Goal: Transaction & Acquisition: Subscribe to service/newsletter

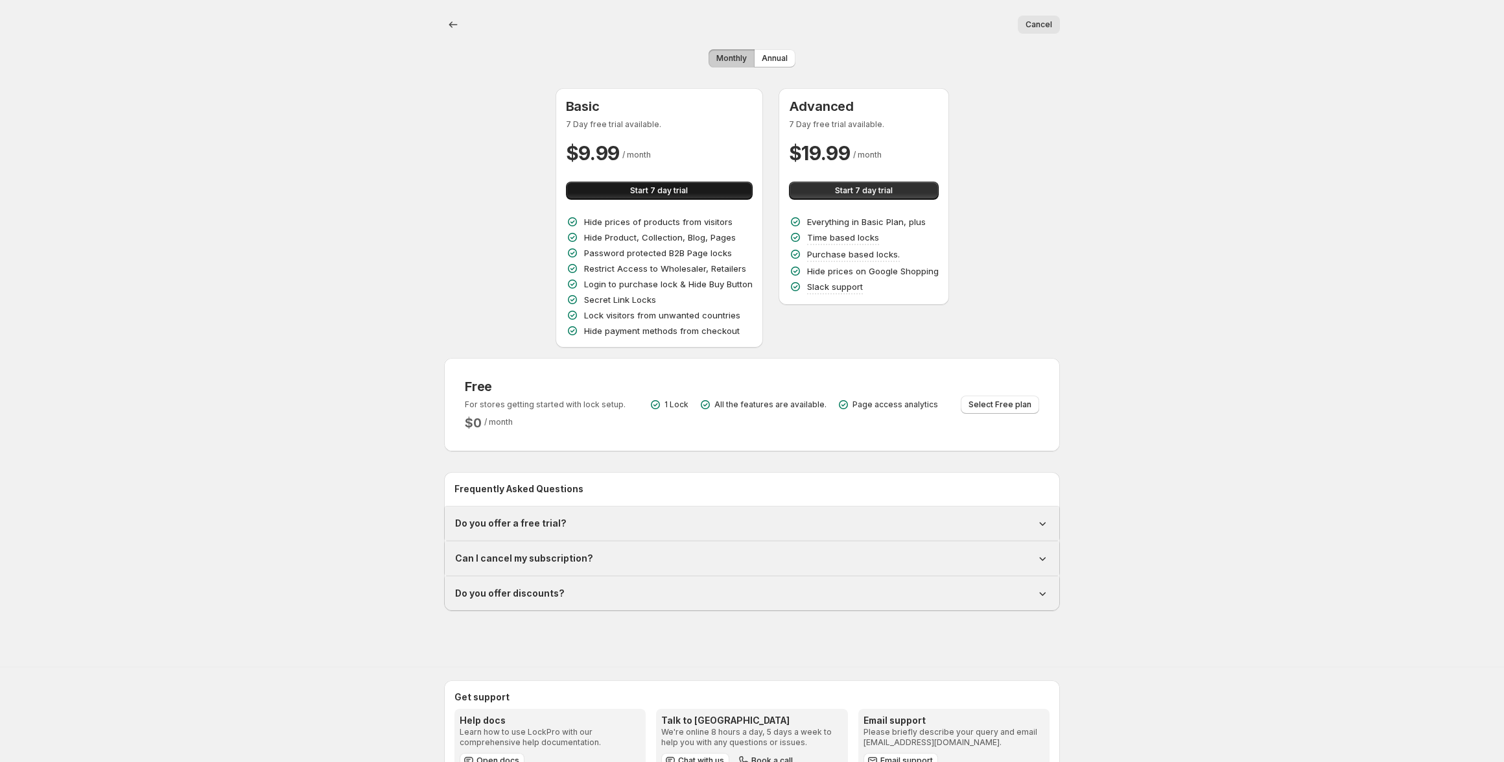
click at [694, 190] on button "Start 7 day trial" at bounding box center [659, 191] width 187 height 18
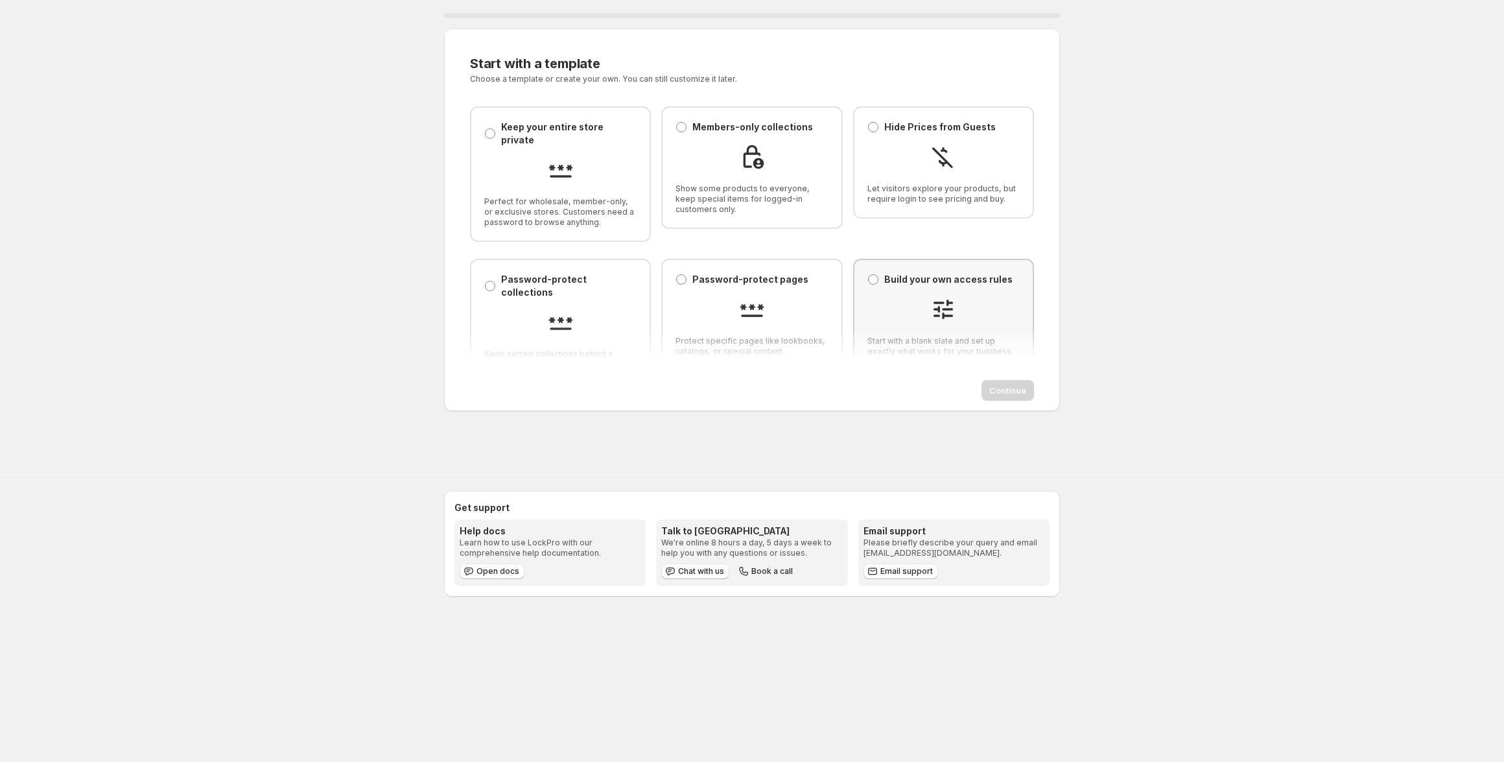
scroll to position [10, 0]
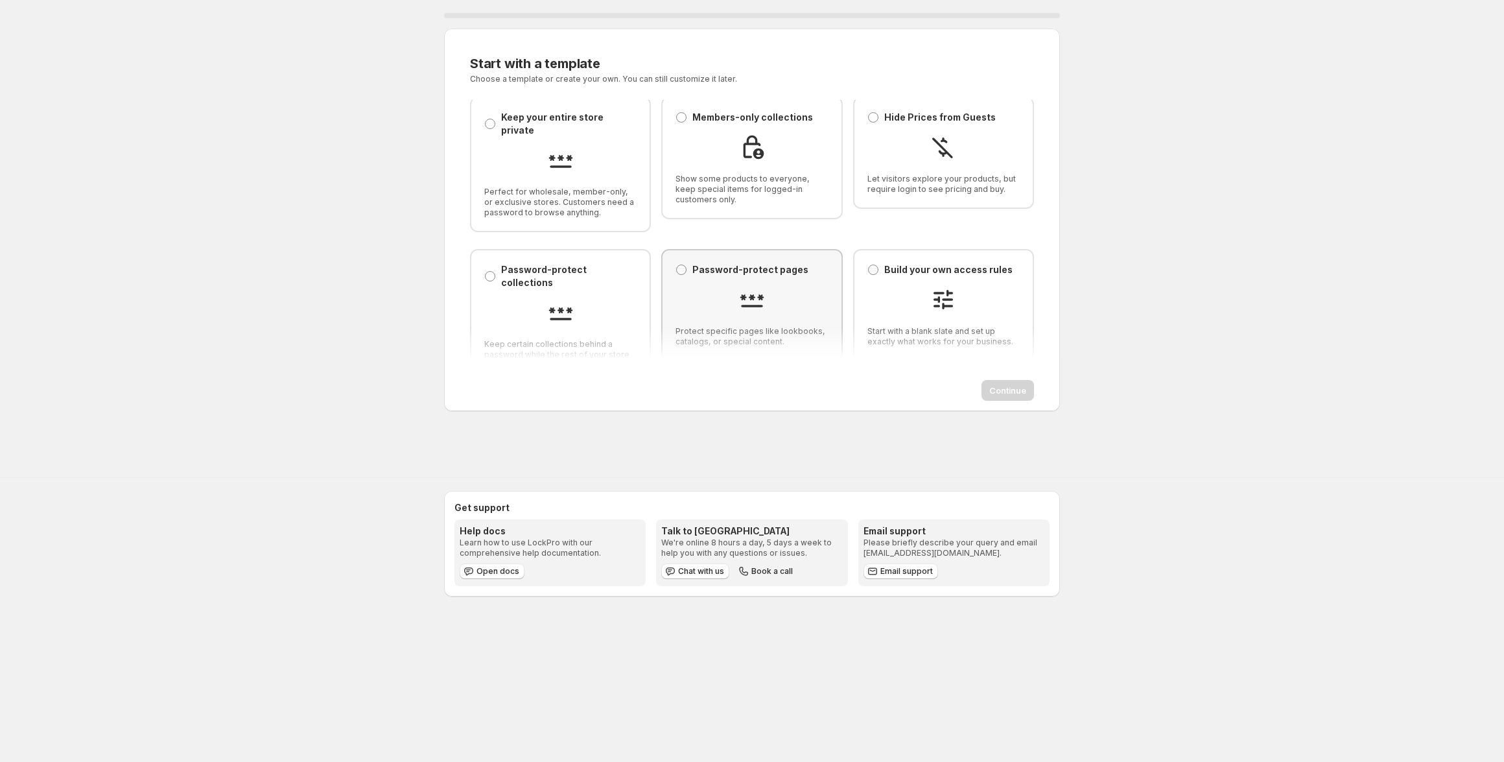
click at [734, 271] on div "Password-protect pages Password-protect pages Protect specific pages like lookb…" at bounding box center [751, 305] width 152 height 84
click at [613, 299] on div at bounding box center [560, 313] width 152 height 29
click at [731, 185] on span "Show some products to everyone, keep special items for logged-in customers only." at bounding box center [751, 189] width 152 height 31
click at [615, 272] on div "Password-protect collections Password-protect collections Keep certain collecti…" at bounding box center [560, 316] width 152 height 107
click at [701, 186] on span "Show some products to everyone, keep special items for logged-in customers only." at bounding box center [751, 189] width 152 height 31
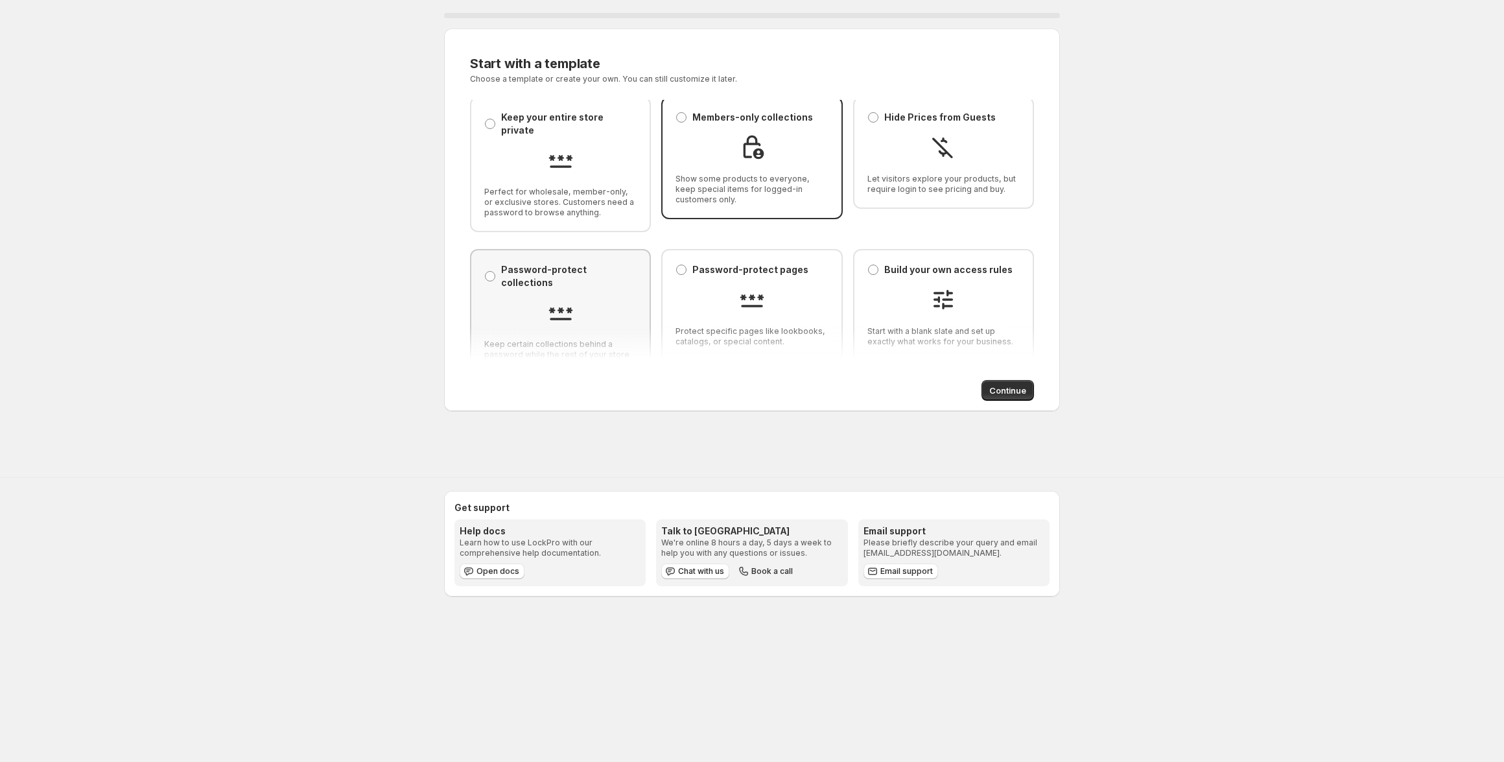
click at [626, 299] on div at bounding box center [560, 313] width 152 height 29
click at [693, 146] on div at bounding box center [751, 148] width 152 height 29
click at [970, 292] on div at bounding box center [943, 301] width 152 height 29
click at [1003, 390] on span "Continue" at bounding box center [1007, 390] width 37 height 13
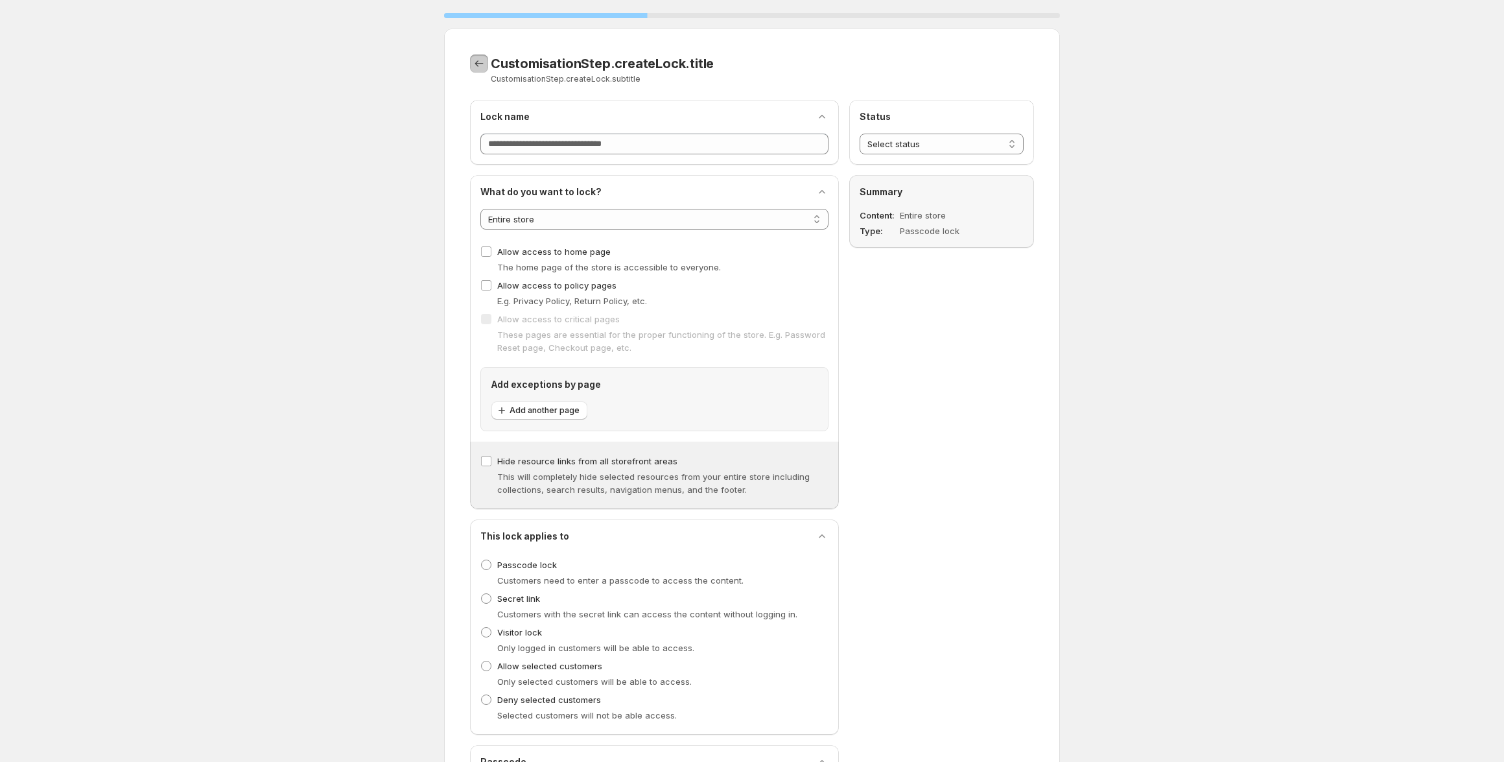
click at [480, 64] on icon "CustomisationStep.backToTemplates" at bounding box center [479, 63] width 13 height 13
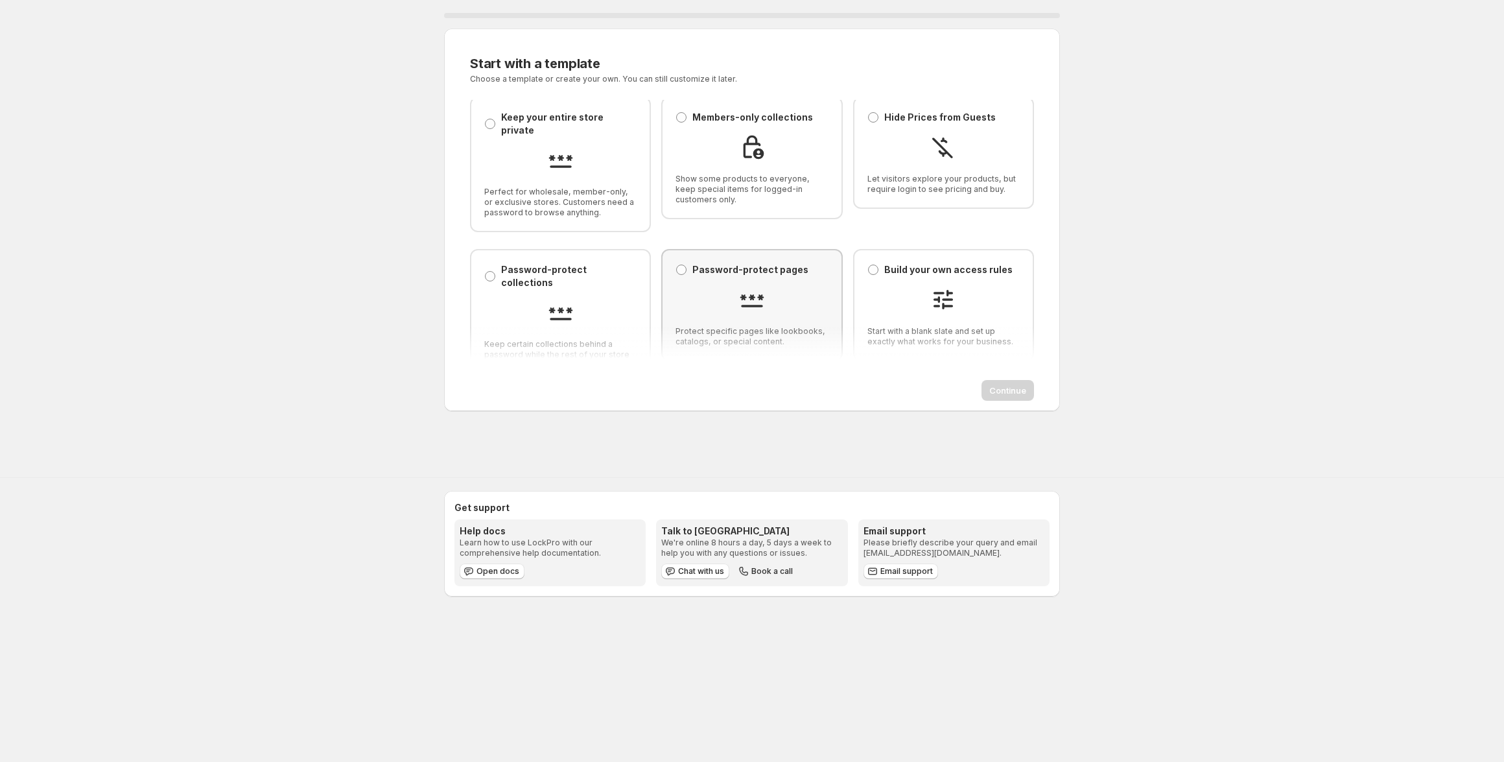
click at [795, 292] on div at bounding box center [751, 301] width 152 height 29
click at [995, 397] on button "Continue" at bounding box center [1007, 390] width 53 height 21
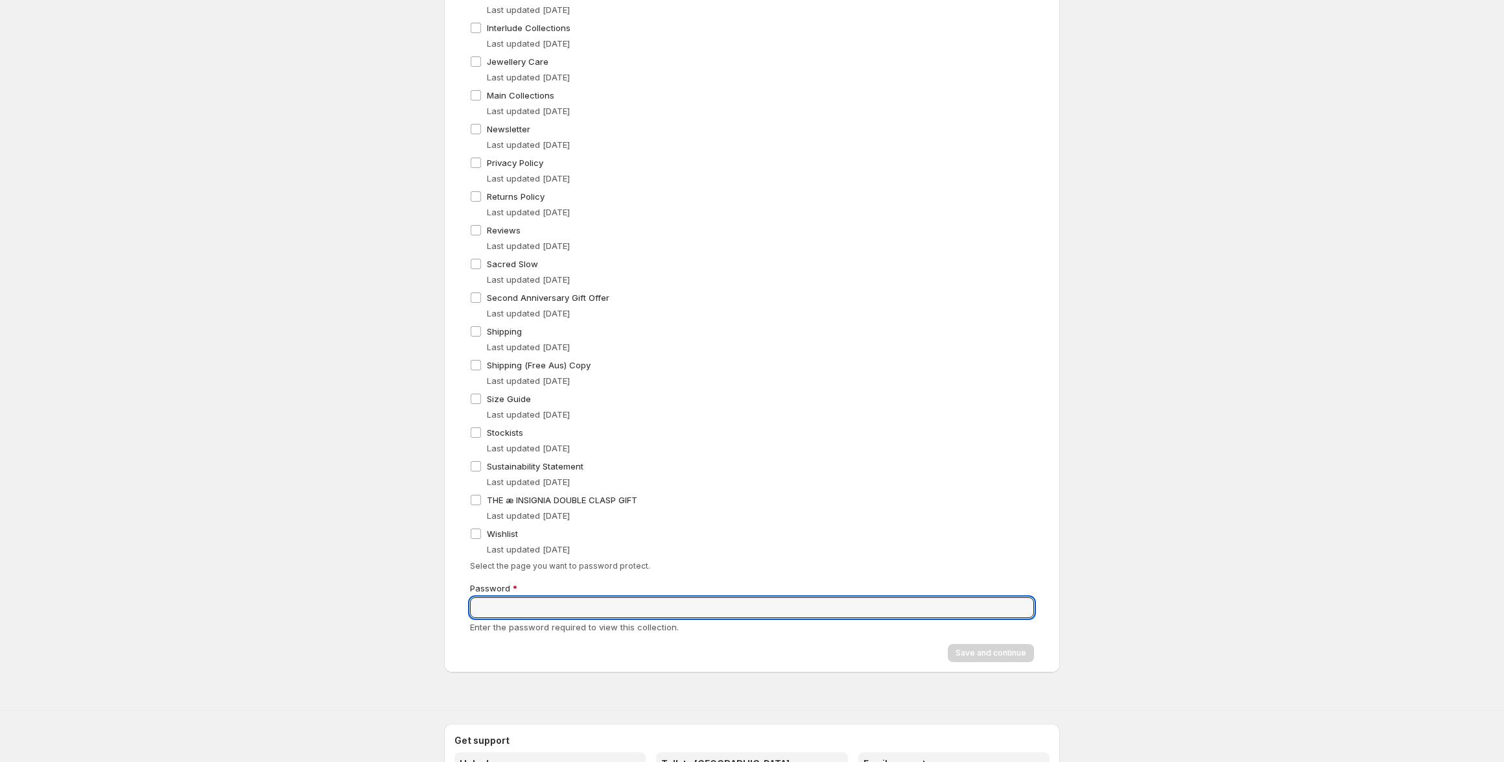
scroll to position [0, 0]
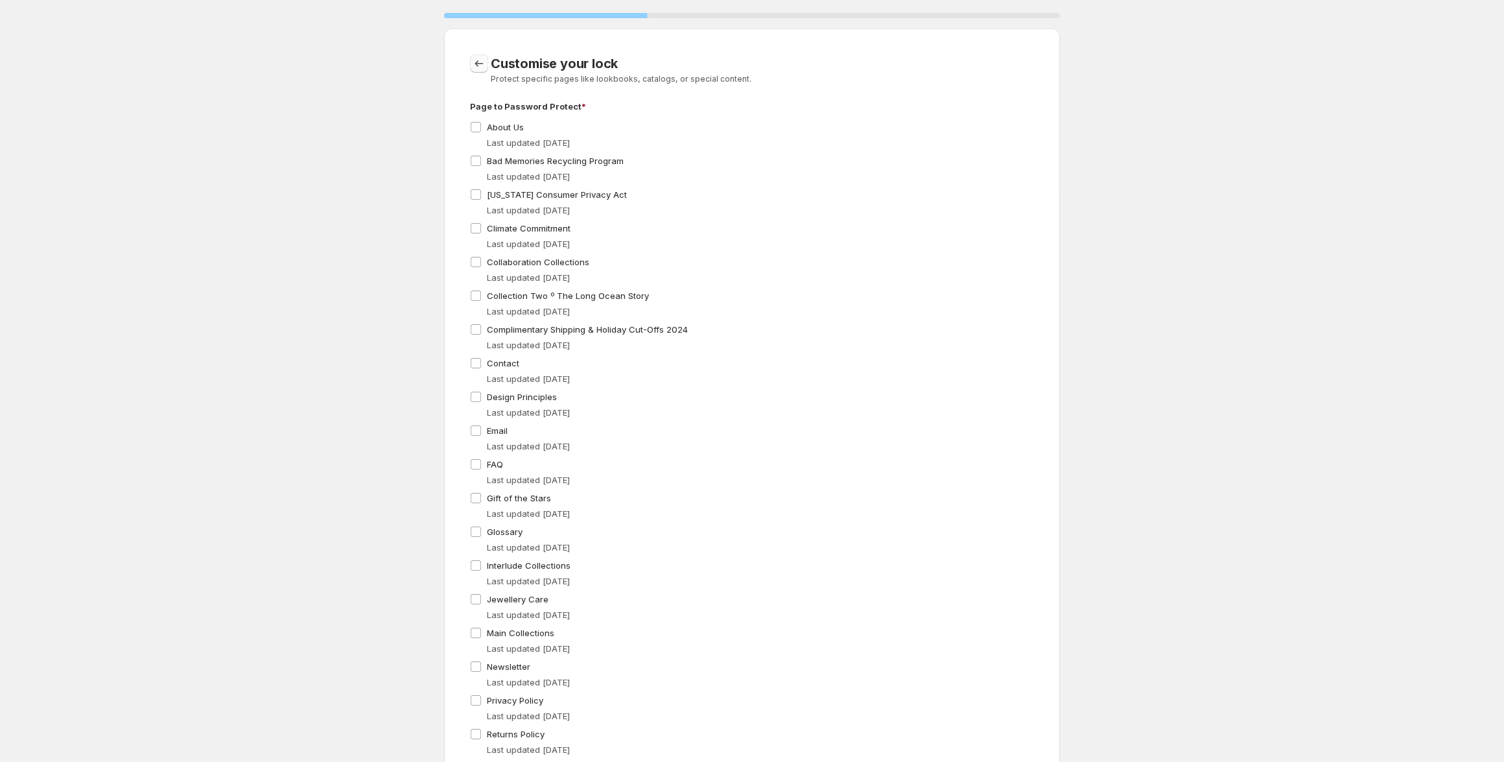
click at [478, 60] on icon "CustomisationStep.backToTemplates" at bounding box center [479, 63] width 13 height 13
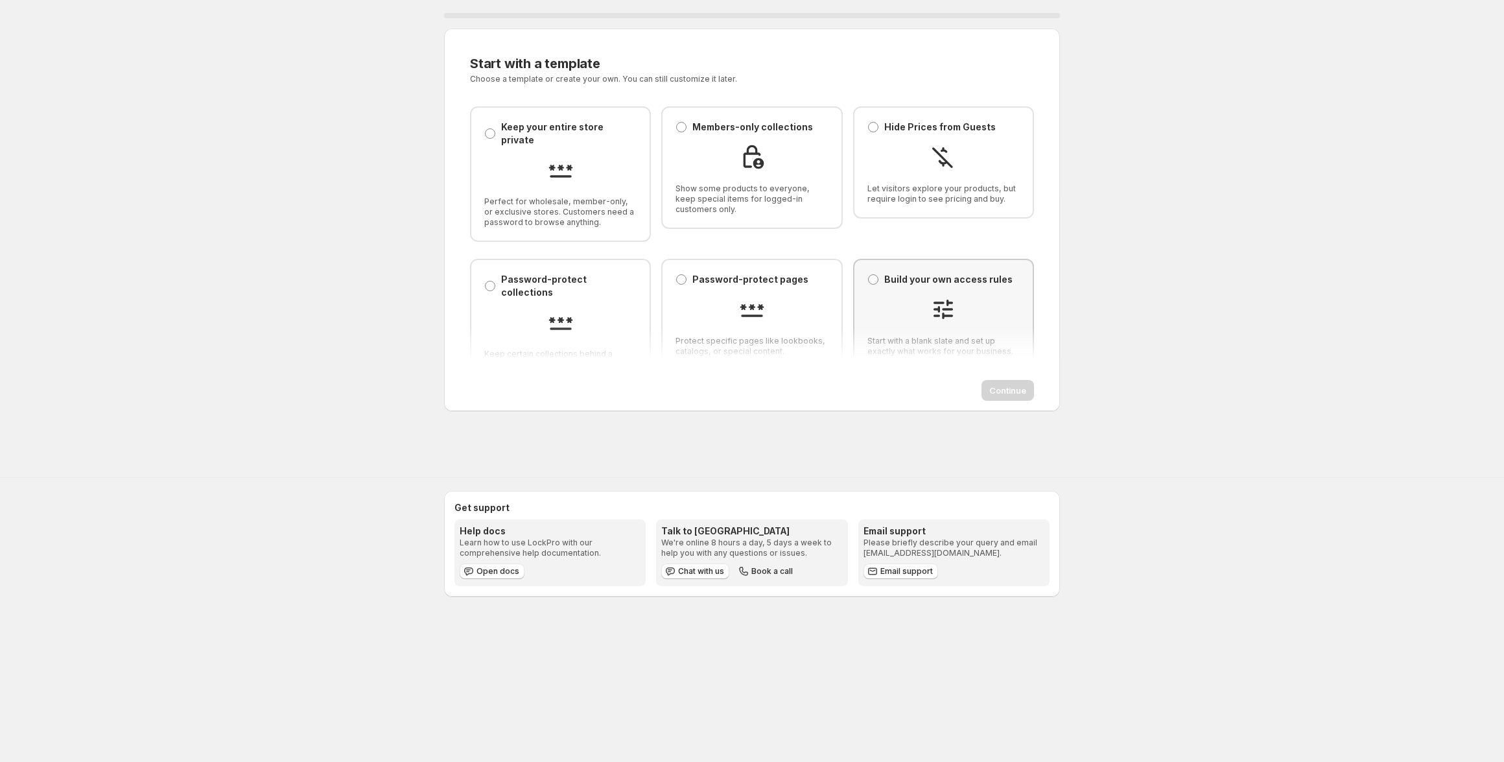
drag, startPoint x: 939, startPoint y: 306, endPoint x: 946, endPoint y: 320, distance: 15.9
click at [939, 306] on img at bounding box center [943, 309] width 26 height 26
click at [1004, 388] on span "Continue" at bounding box center [1007, 390] width 37 height 13
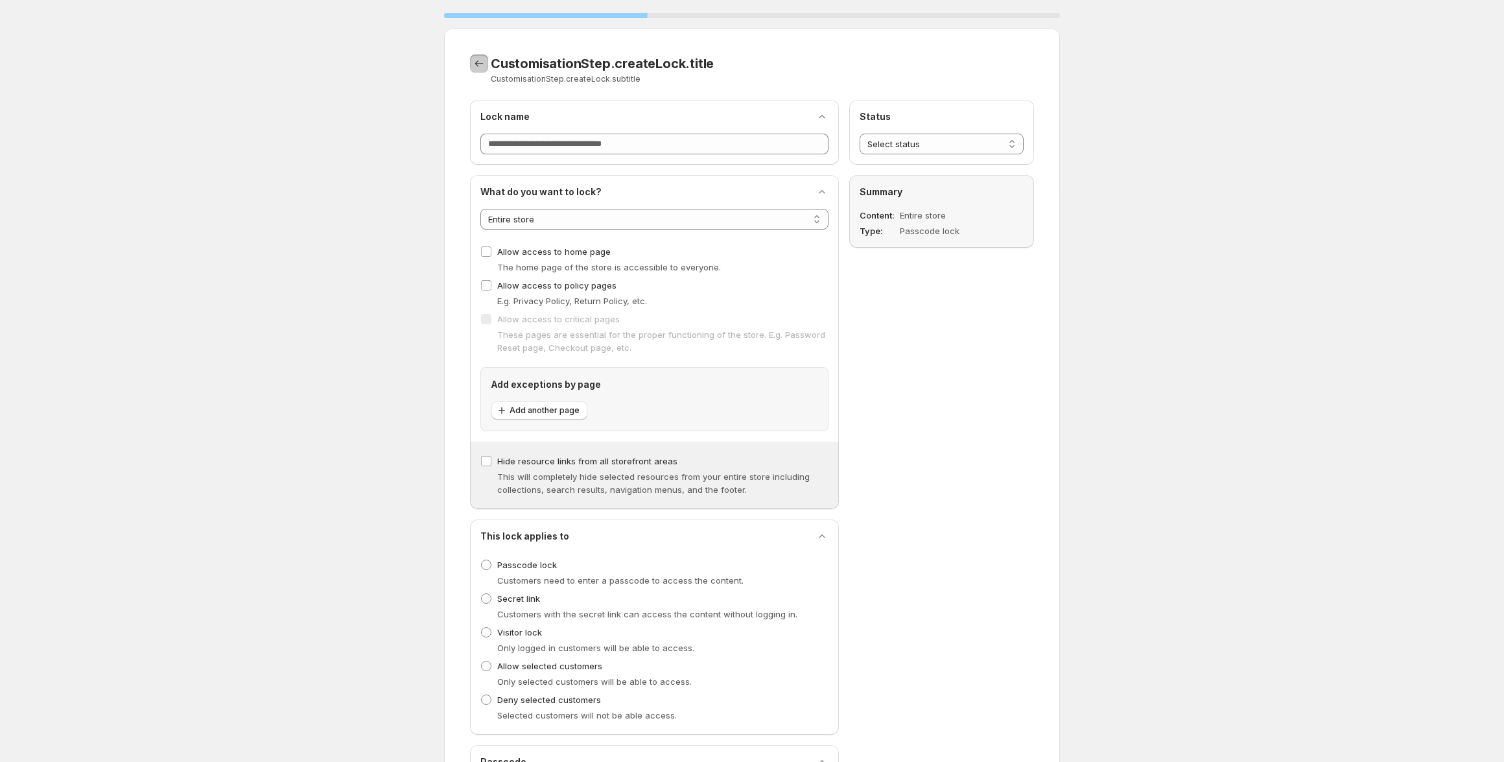
click at [474, 54] on button "CustomisationStep.backToTemplates" at bounding box center [479, 63] width 18 height 18
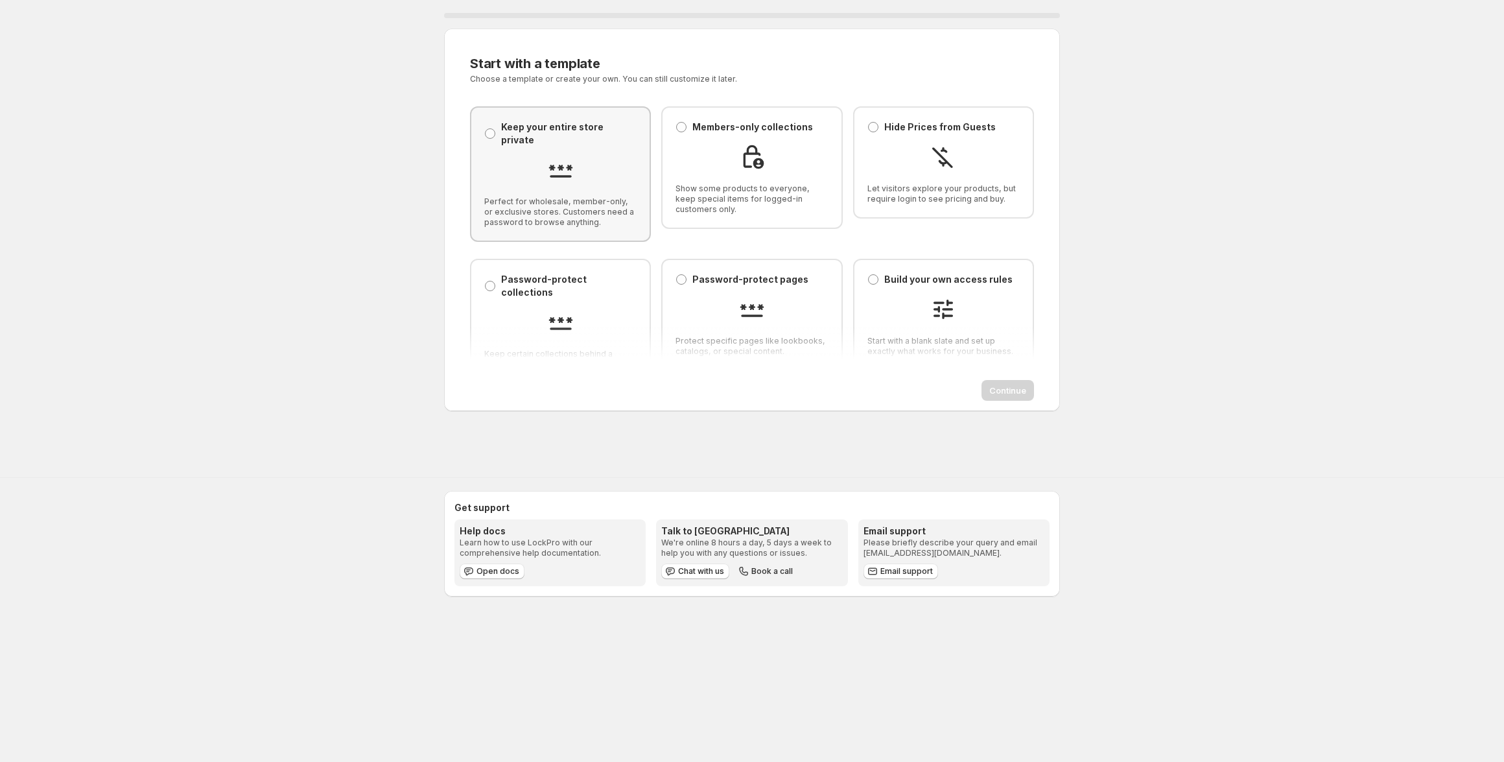
drag, startPoint x: 556, startPoint y: 165, endPoint x: 735, endPoint y: 195, distance: 182.1
click at [556, 165] on img at bounding box center [561, 170] width 26 height 26
click at [1018, 386] on span "Continue" at bounding box center [1007, 390] width 37 height 13
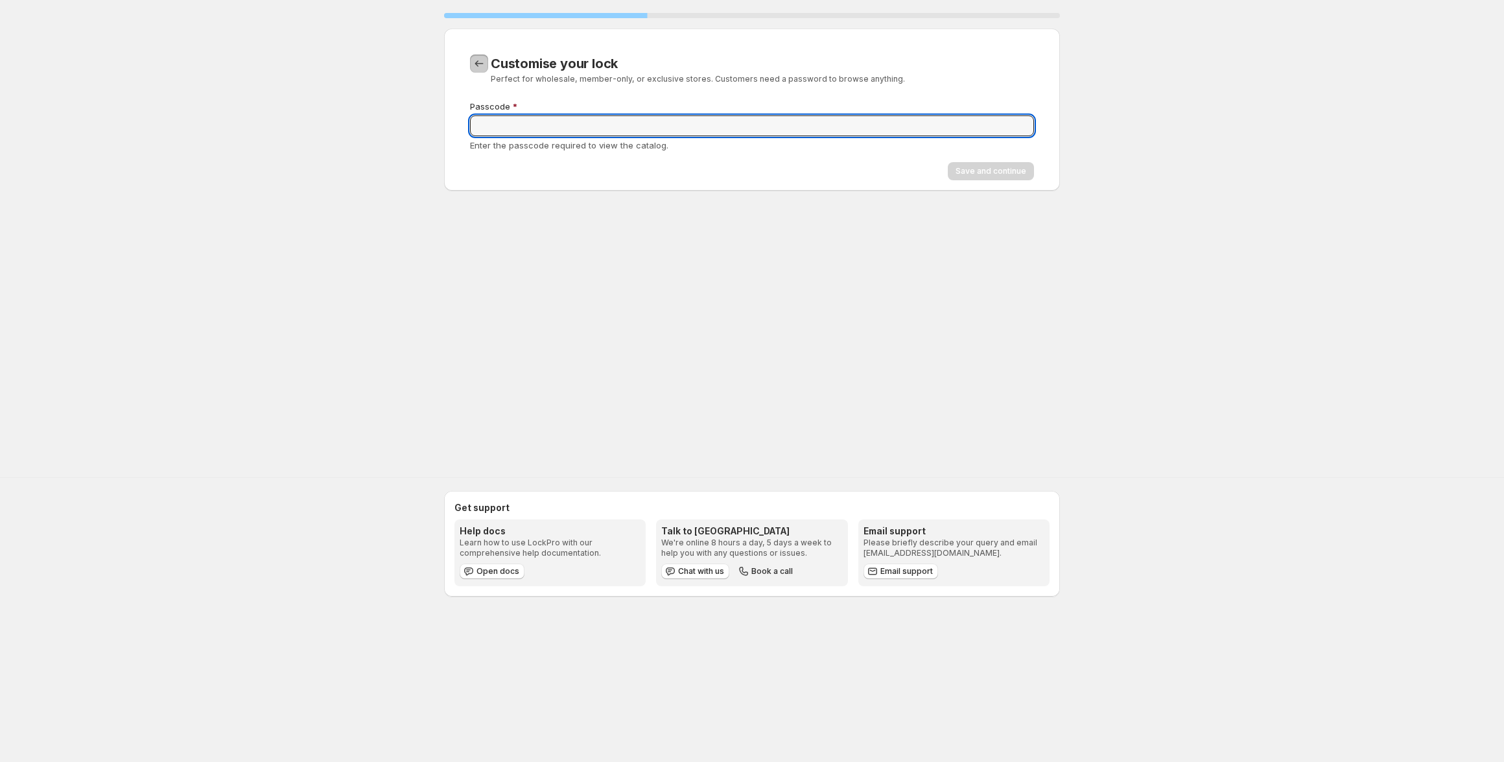
click at [472, 55] on button "CustomisationStep.backToTemplates" at bounding box center [479, 63] width 18 height 18
